Goal: Information Seeking & Learning: Learn about a topic

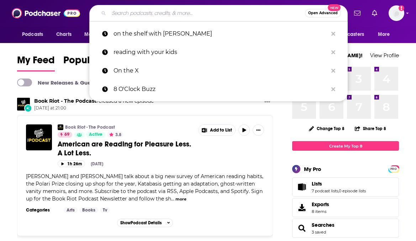
click at [160, 12] on input "Search podcasts, credits, & more..." at bounding box center [207, 12] width 196 height 11
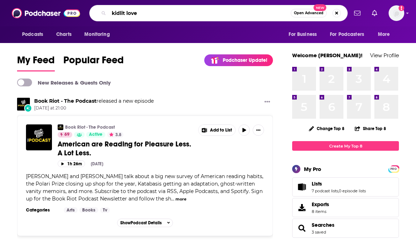
type input "kidlit love"
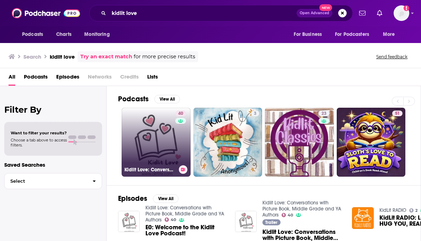
click at [160, 134] on link "40 Kidlit Love: Conversations with Picture Book, Middle Grade and YA Authors" at bounding box center [156, 142] width 69 height 69
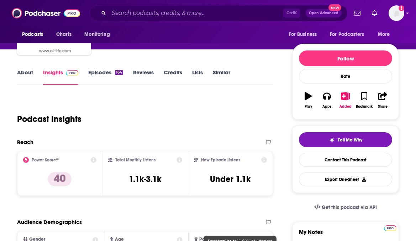
scroll to position [36, 0]
